Goal: Task Accomplishment & Management: Use online tool/utility

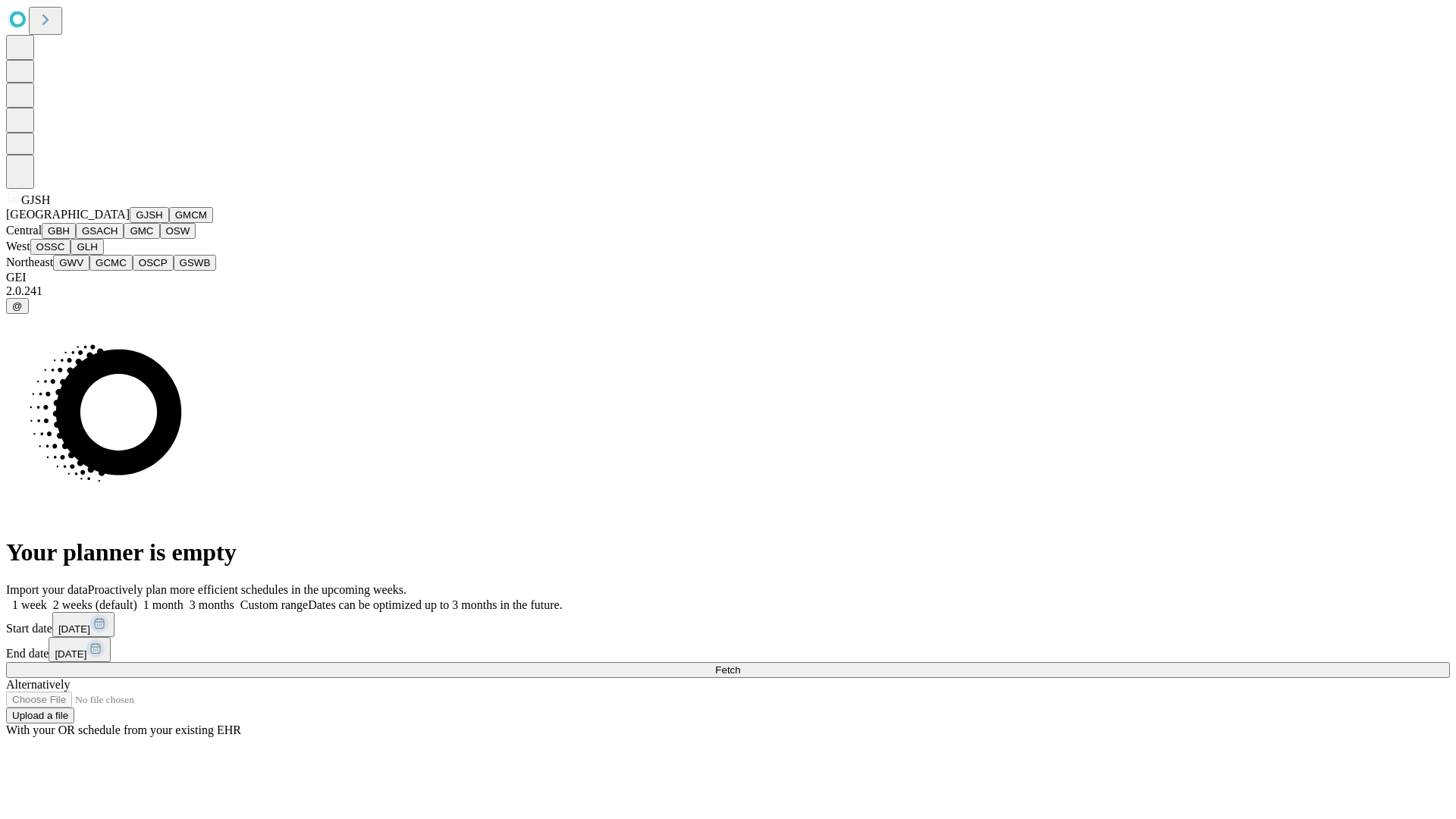
click at [129, 223] on button "GJSH" at bounding box center [149, 215] width 39 height 16
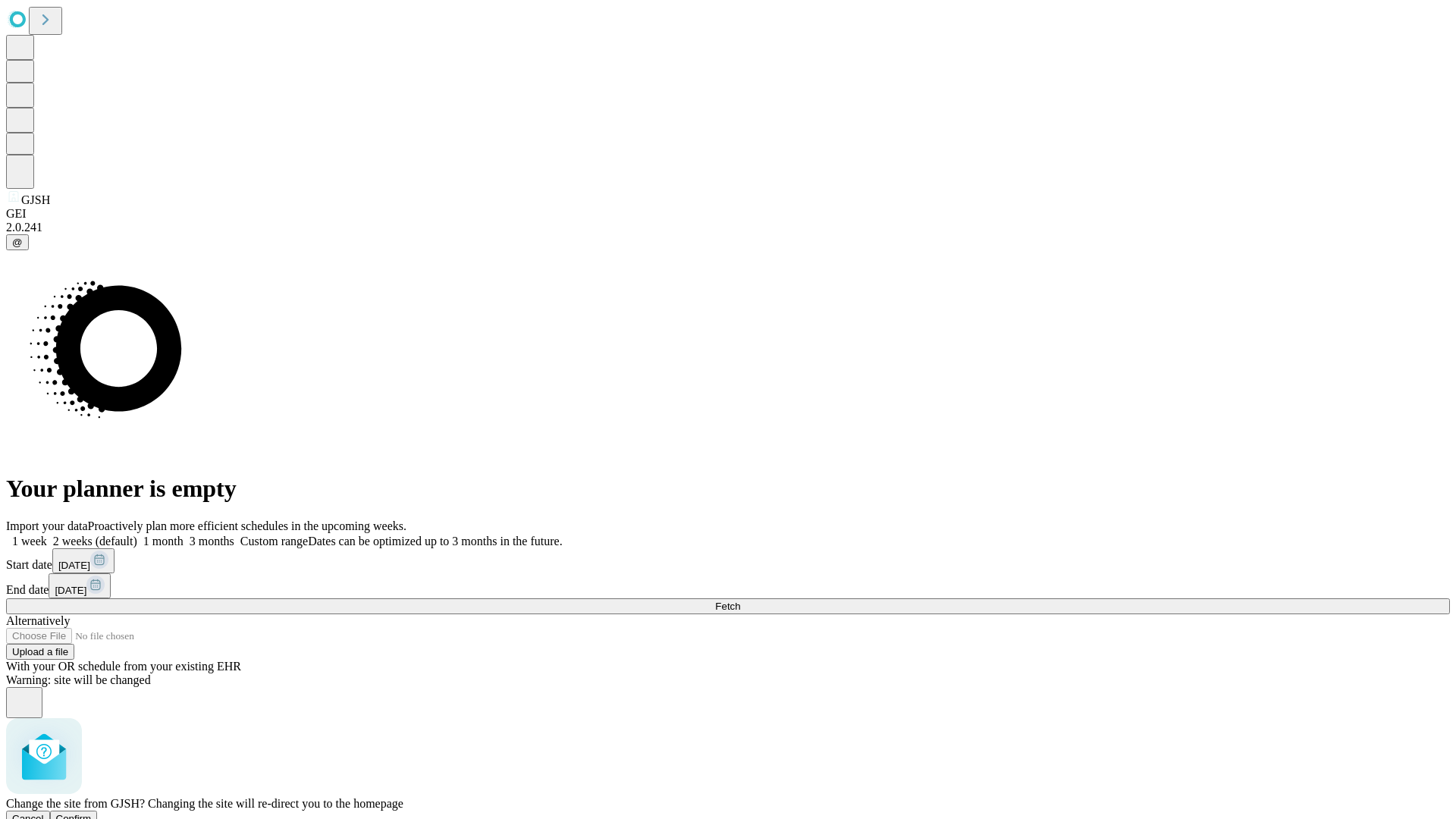
click at [92, 812] on span "Confirm" at bounding box center [74, 818] width 36 height 12
click at [137, 534] on label "2 weeks (default)" at bounding box center [92, 540] width 90 height 13
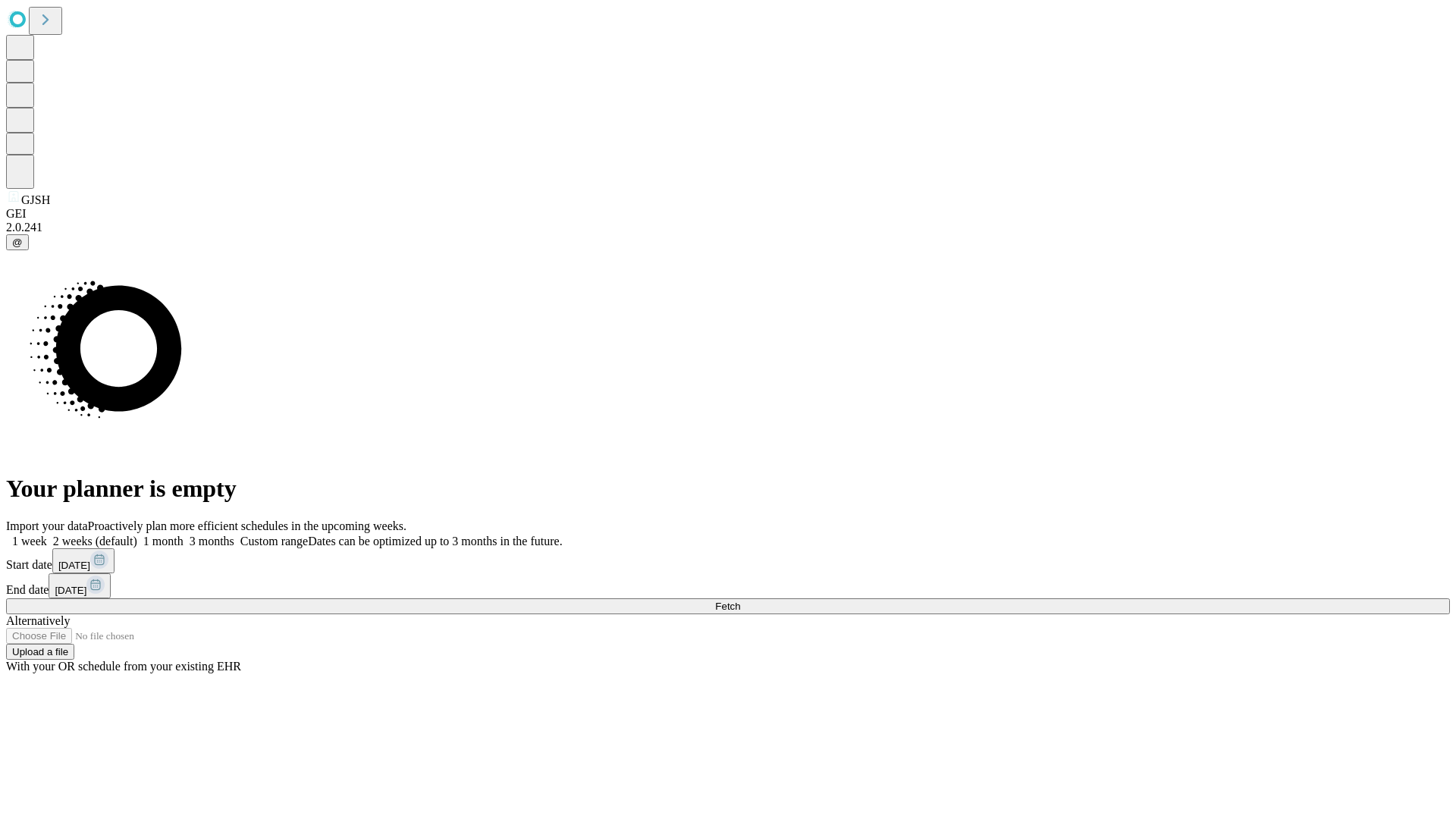
click at [740, 600] on span "Fetch" at bounding box center [728, 606] width 25 height 12
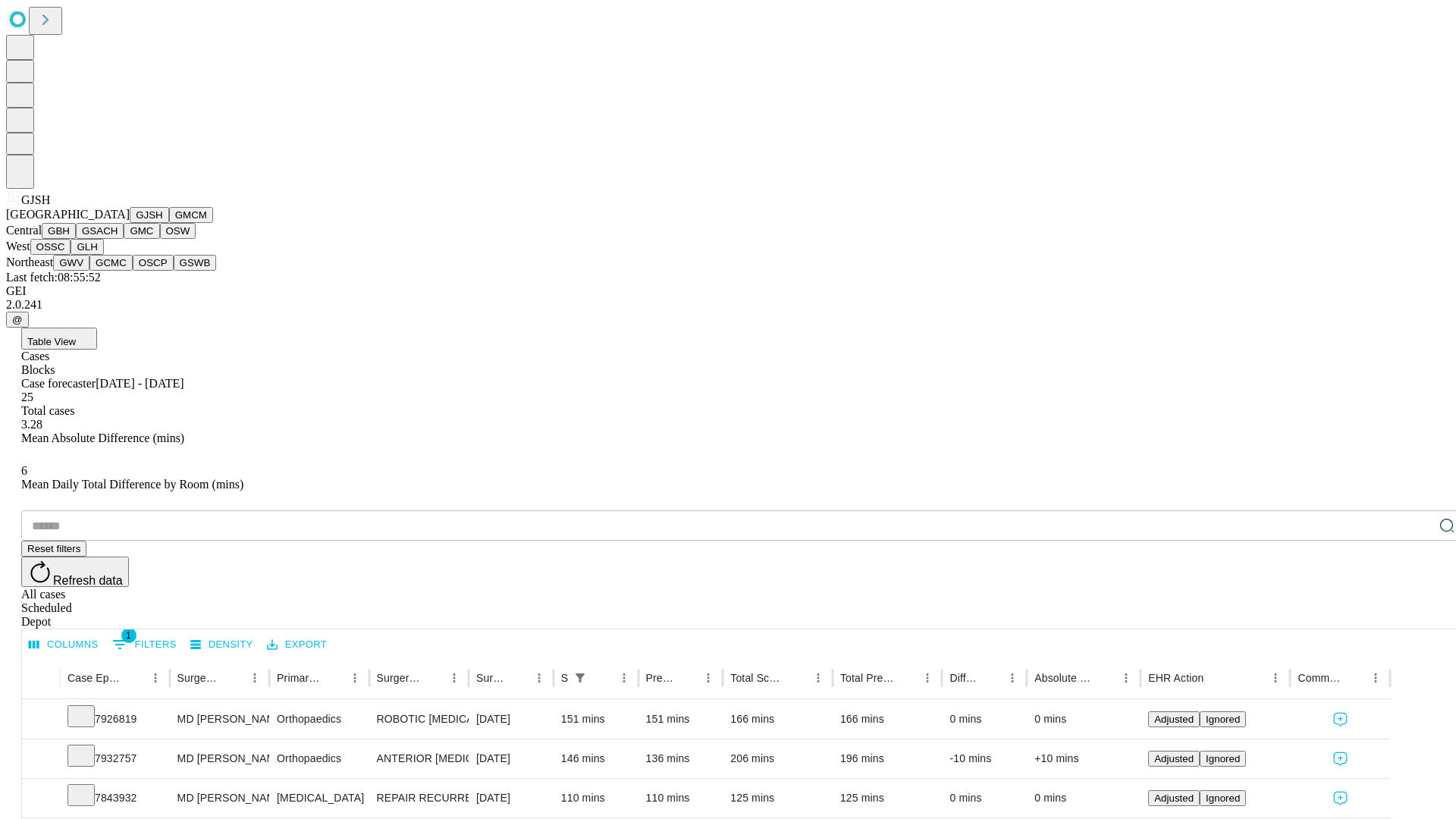
click at [169, 223] on button "GMCM" at bounding box center [190, 215] width 44 height 16
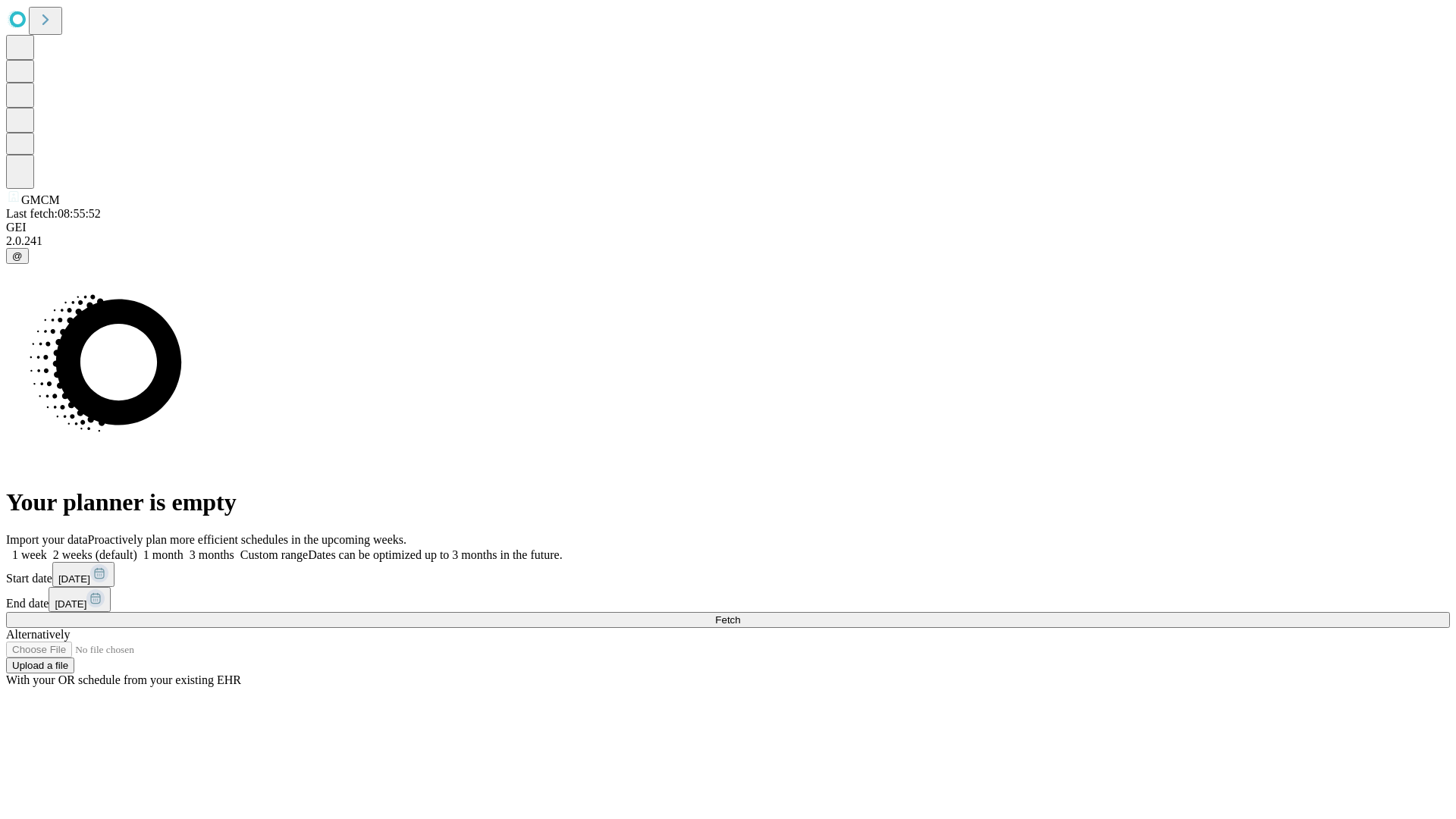
click at [137, 548] on label "2 weeks (default)" at bounding box center [92, 554] width 90 height 13
click at [740, 614] on span "Fetch" at bounding box center [728, 619] width 25 height 12
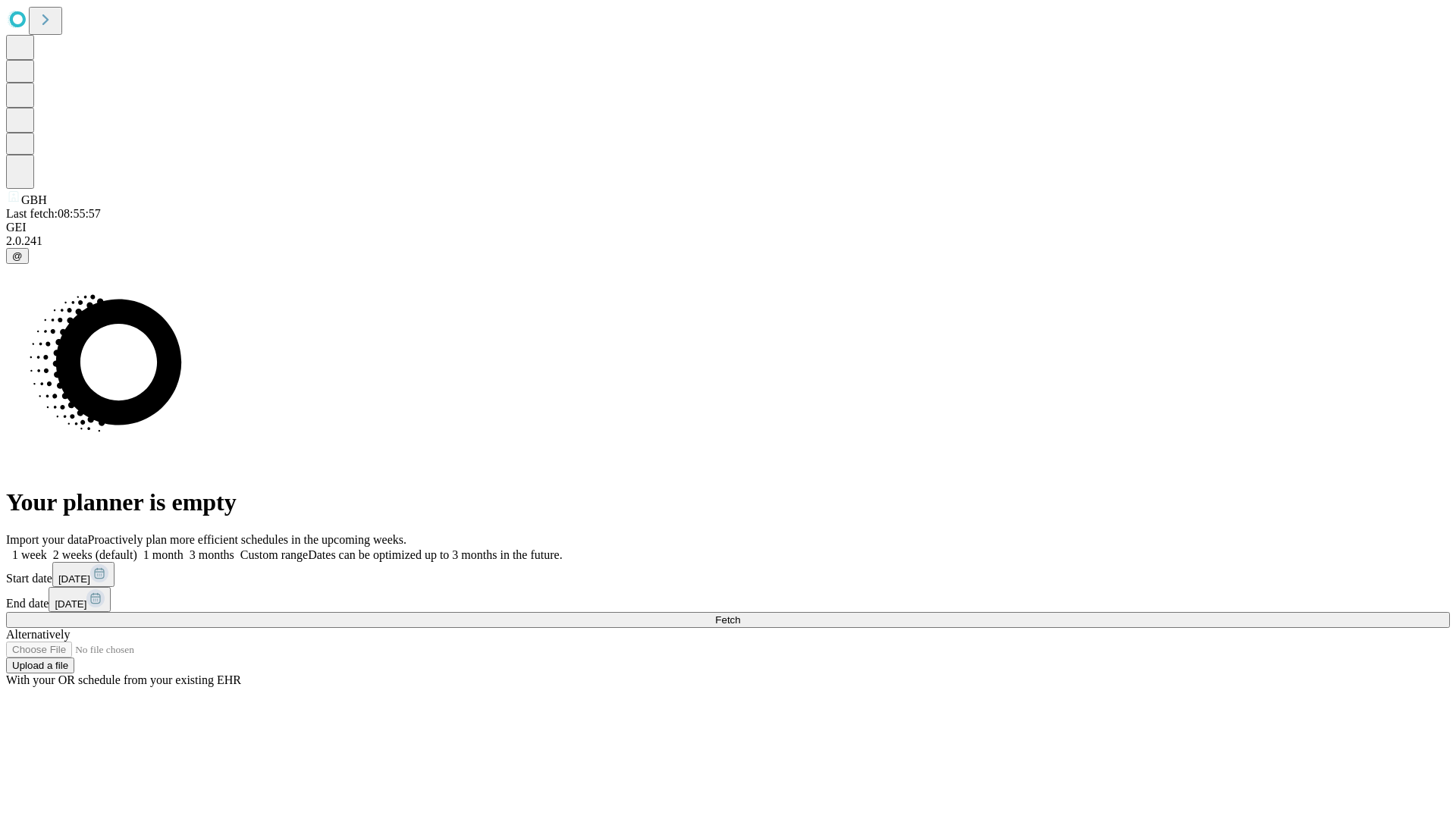
click at [137, 548] on label "2 weeks (default)" at bounding box center [92, 554] width 90 height 13
click at [740, 614] on span "Fetch" at bounding box center [728, 619] width 25 height 12
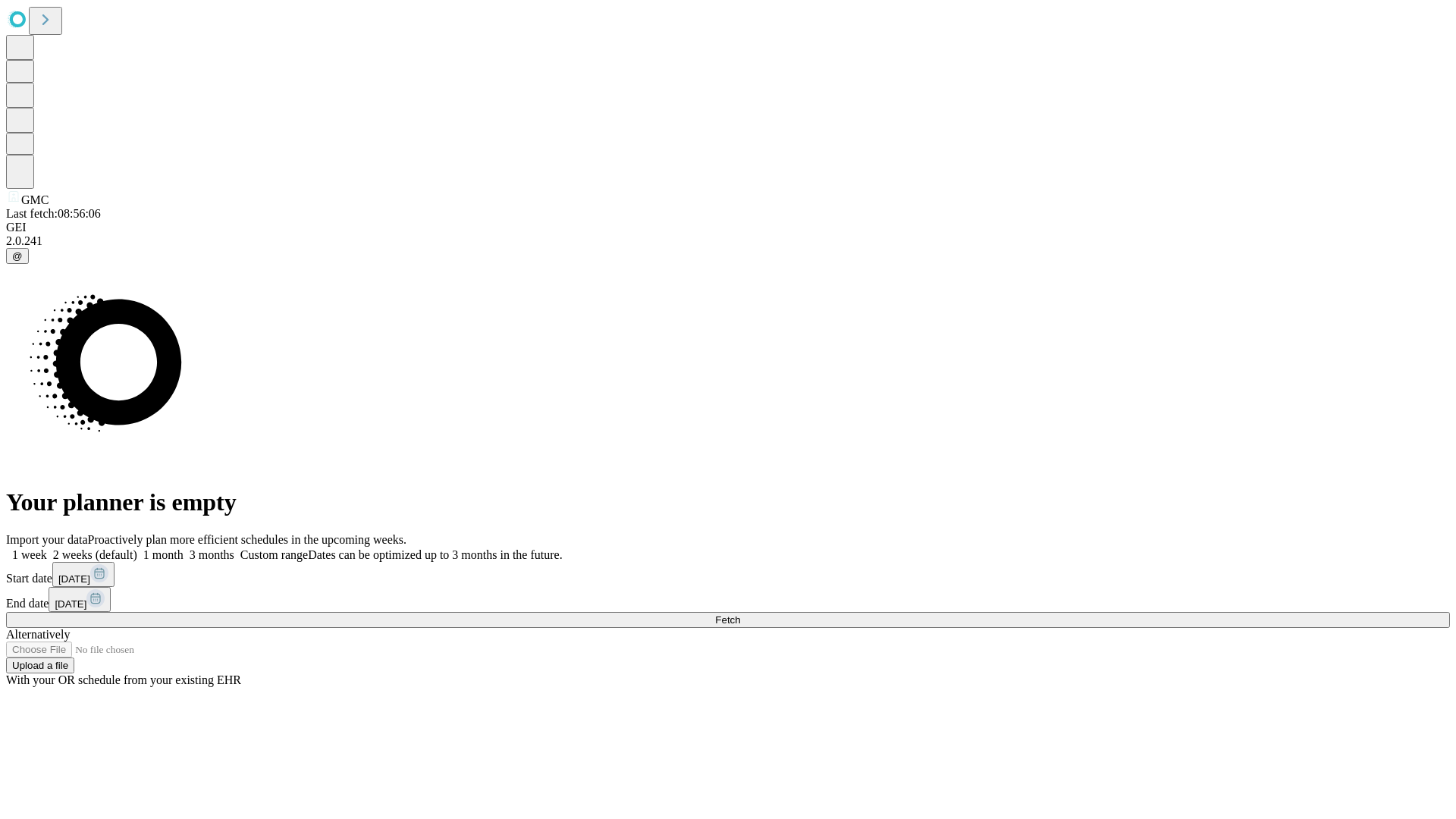
click at [137, 548] on label "2 weeks (default)" at bounding box center [92, 554] width 90 height 13
click at [740, 614] on span "Fetch" at bounding box center [728, 619] width 25 height 12
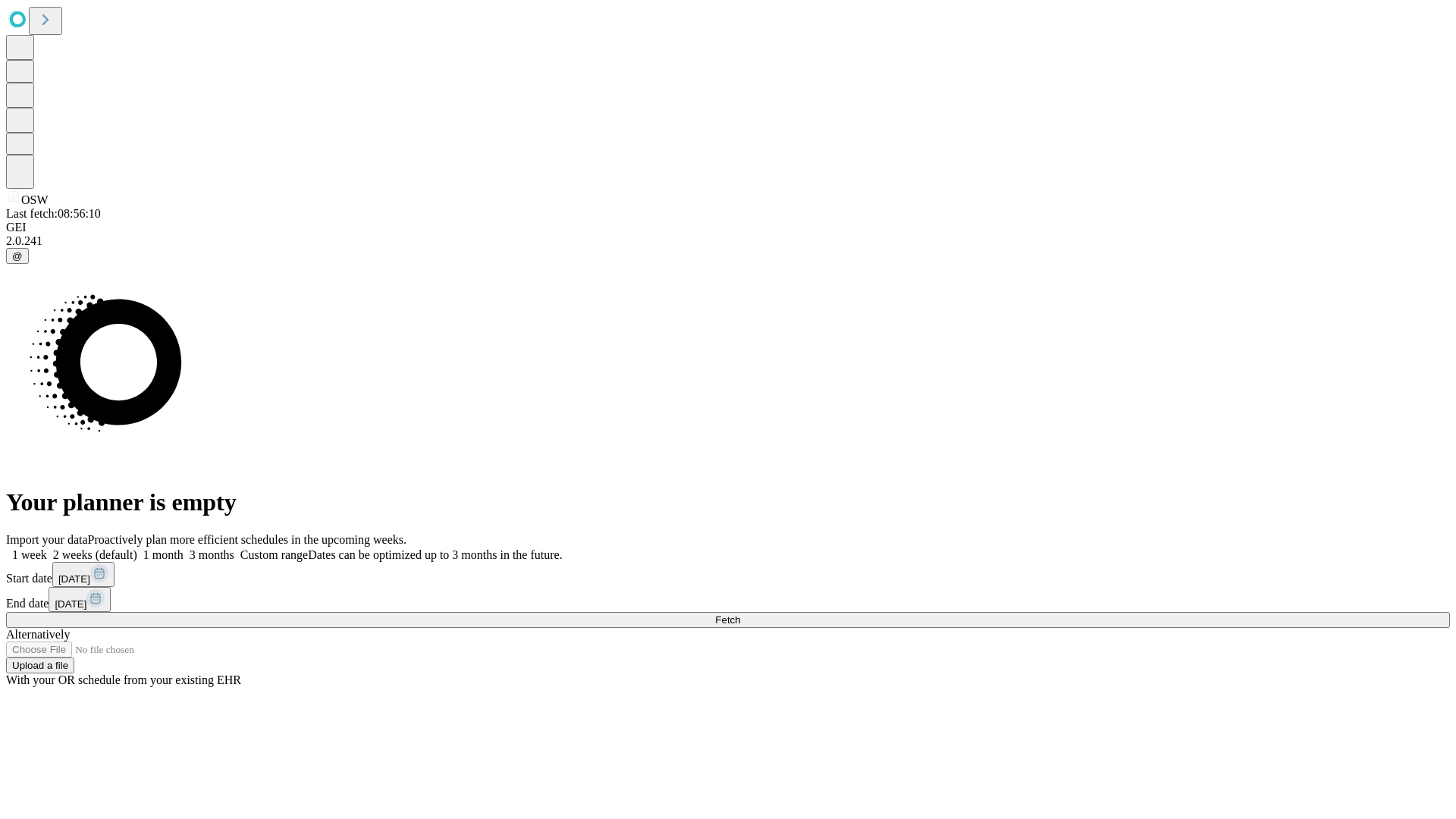
click at [137, 548] on label "2 weeks (default)" at bounding box center [92, 554] width 90 height 13
click at [740, 614] on span "Fetch" at bounding box center [728, 619] width 25 height 12
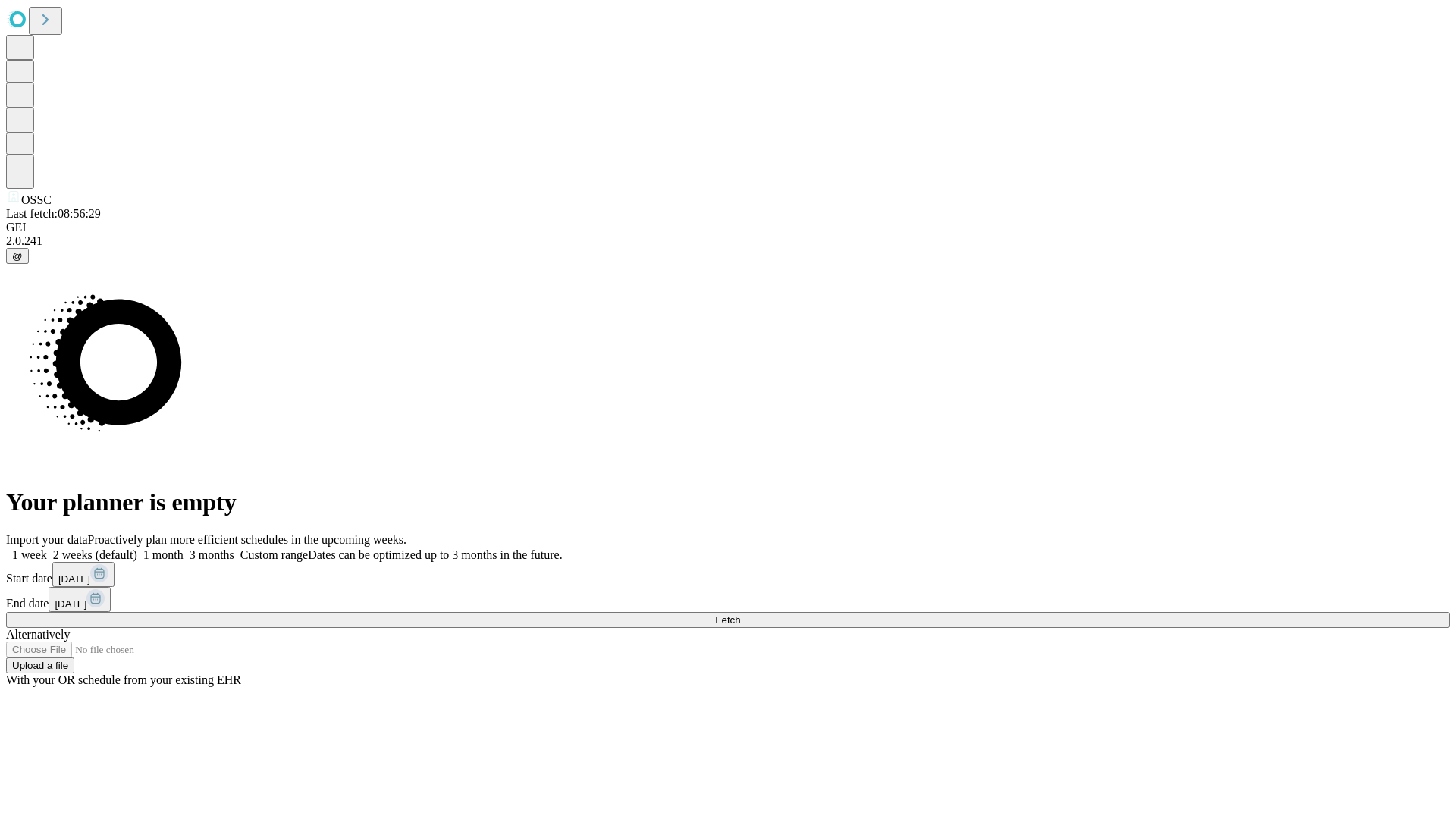
click at [137, 548] on label "2 weeks (default)" at bounding box center [92, 554] width 90 height 13
click at [740, 614] on span "Fetch" at bounding box center [728, 619] width 25 height 12
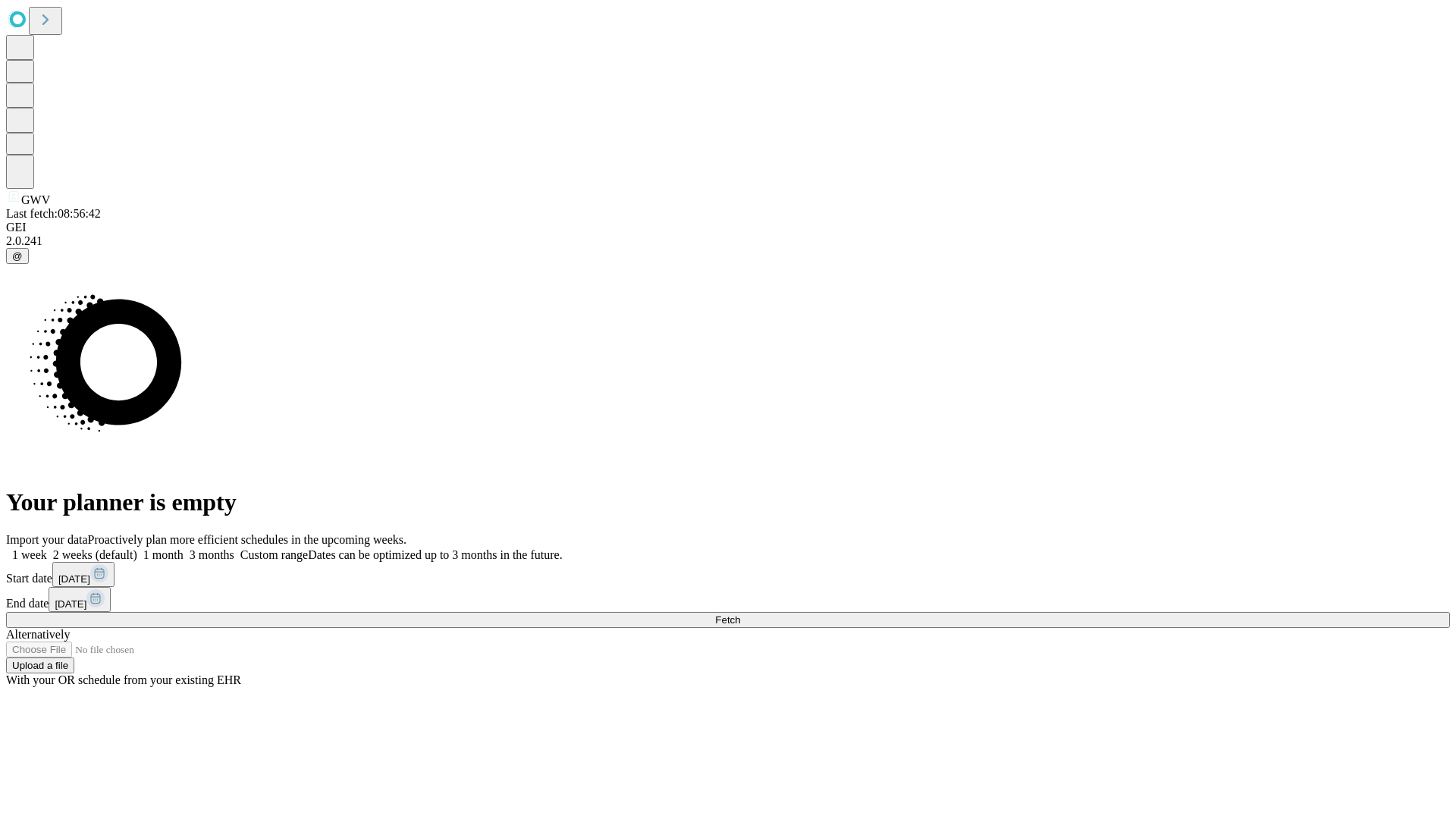
click at [137, 548] on label "2 weeks (default)" at bounding box center [92, 554] width 90 height 13
click at [740, 614] on span "Fetch" at bounding box center [728, 619] width 25 height 12
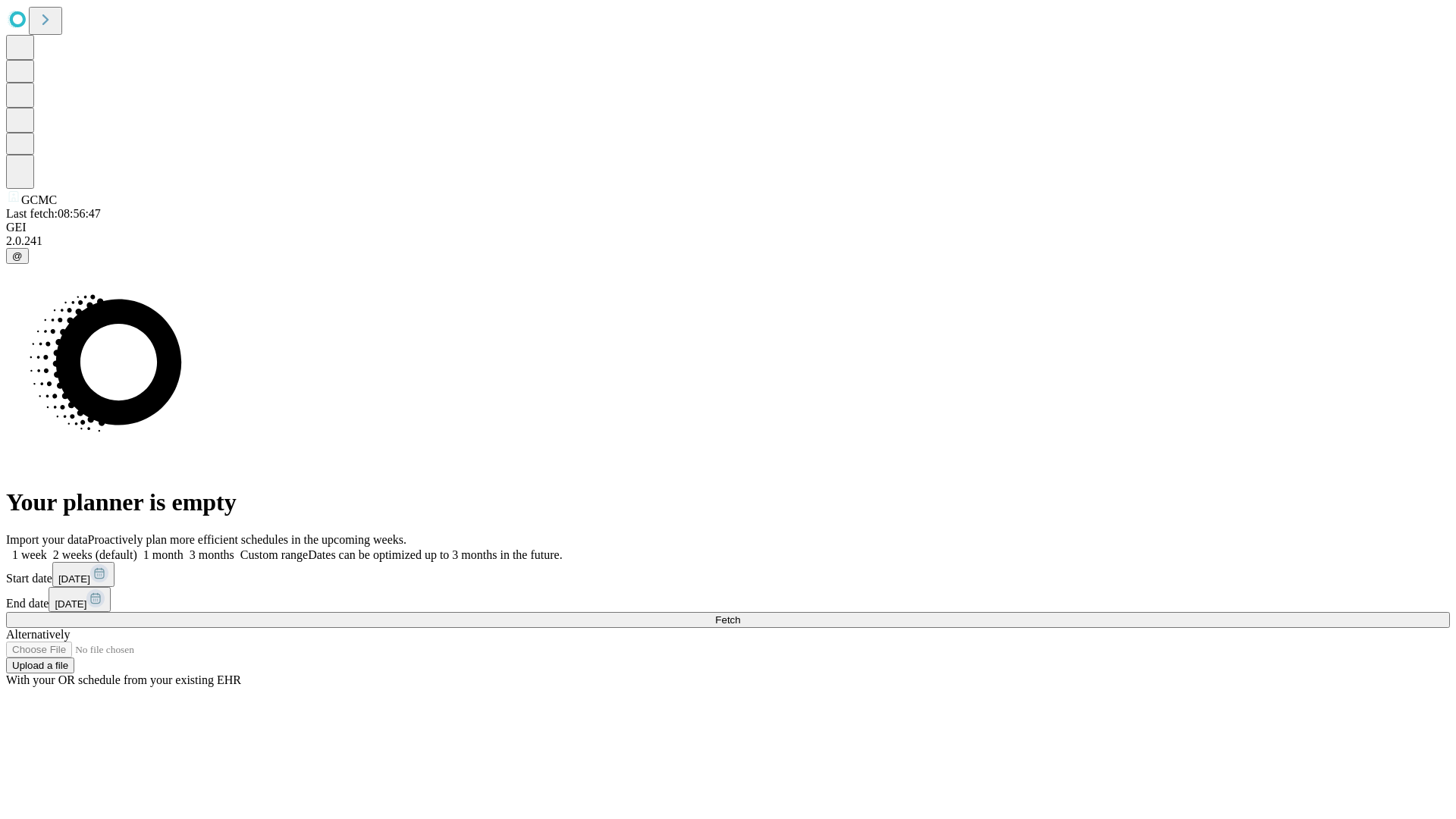
click at [137, 548] on label "2 weeks (default)" at bounding box center [92, 554] width 90 height 13
click at [740, 614] on span "Fetch" at bounding box center [728, 619] width 25 height 12
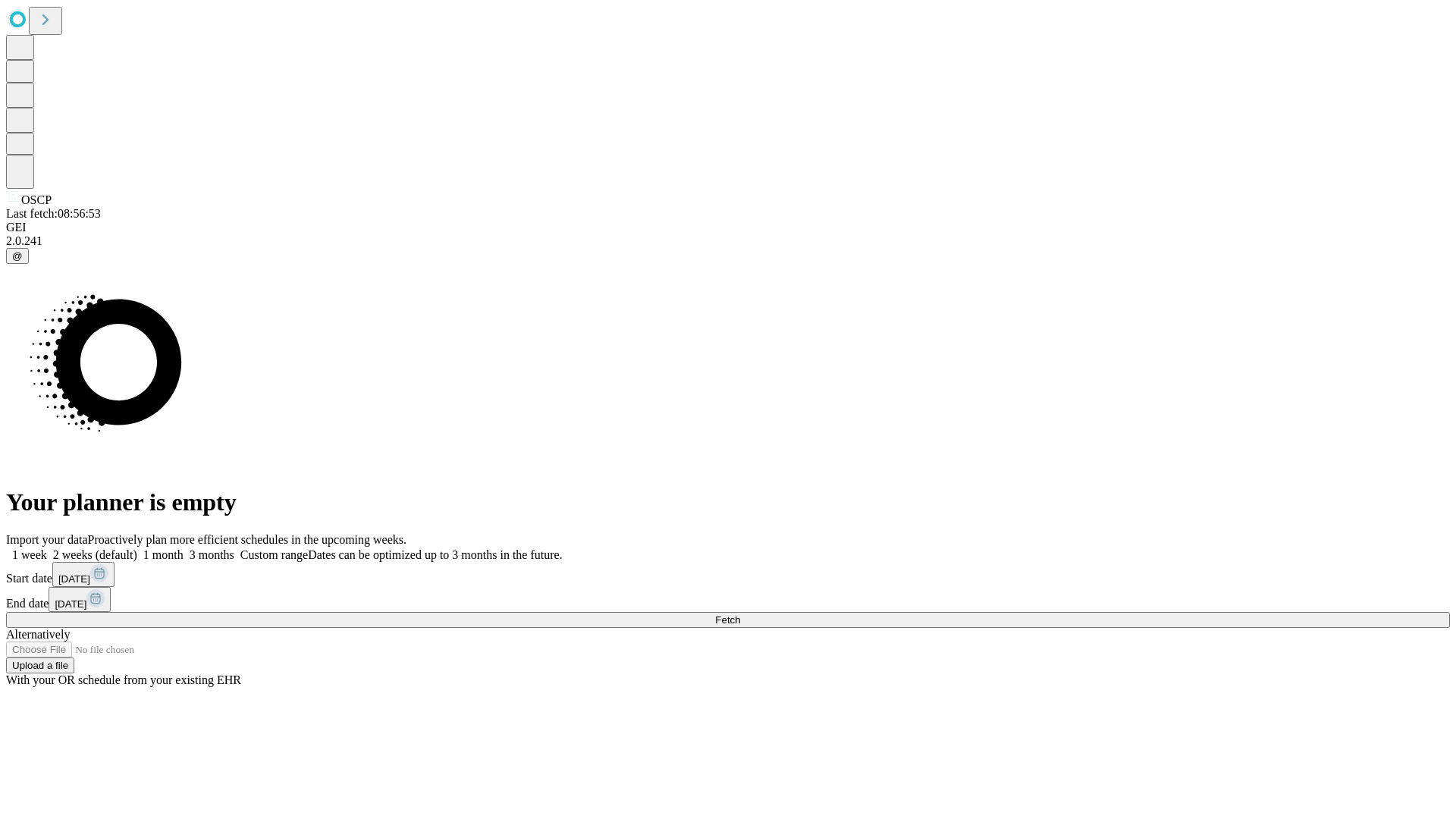
click at [137, 548] on label "2 weeks (default)" at bounding box center [92, 554] width 90 height 13
click at [740, 614] on span "Fetch" at bounding box center [728, 619] width 25 height 12
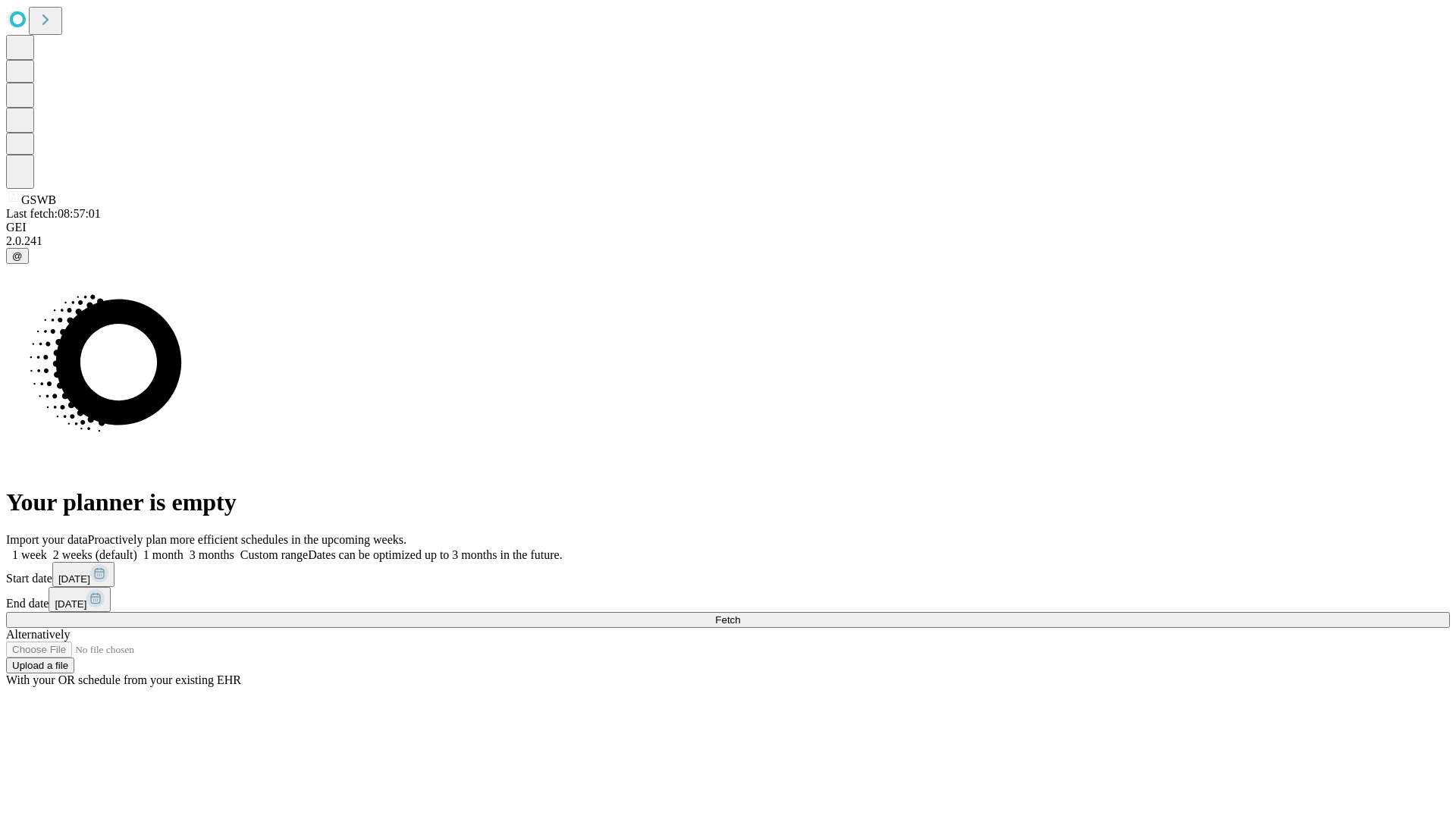
click at [740, 614] on span "Fetch" at bounding box center [728, 619] width 25 height 12
